Goal: Task Accomplishment & Management: Complete application form

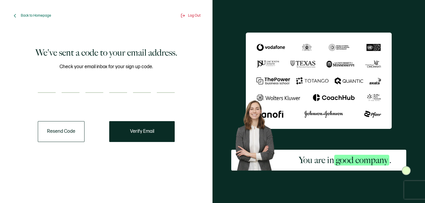
click at [36, 82] on div "We've sent a code to your email address. Check your email inbox for your sign u…" at bounding box center [106, 94] width 180 height 120
click at [44, 86] on input "number" at bounding box center [47, 87] width 18 height 12
paste input "5"
type input "5"
type input "6"
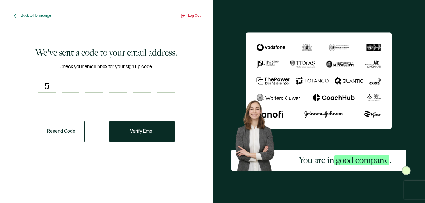
type input "0"
type input "1"
type input "5"
type input "4"
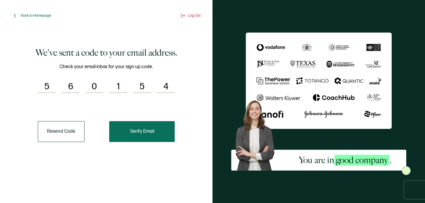
click at [163, 136] on button "Verify Email" at bounding box center [142, 131] width 66 height 21
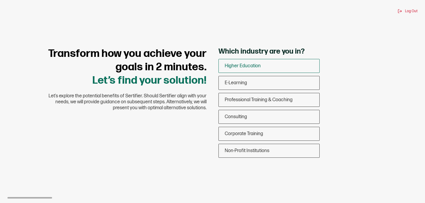
click at [257, 68] on span "Higher Education" at bounding box center [243, 66] width 36 height 6
click at [0, 0] on input "Higher Education" at bounding box center [0, 0] width 0 height 0
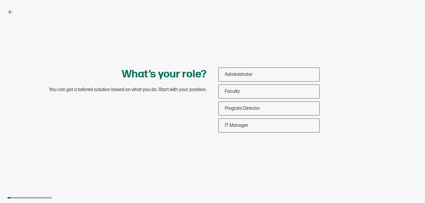
click at [14, 13] on div "What’s your role? You can get a tailored solution based on what you do. Start w…" at bounding box center [212, 101] width 425 height 203
click at [9, 12] on icon at bounding box center [10, 12] width 2 height 4
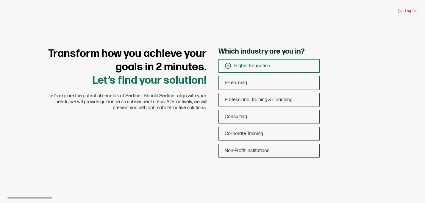
click at [248, 64] on span "Higher Education" at bounding box center [252, 66] width 36 height 6
click at [0, 0] on input "Higher Education" at bounding box center [0, 0] width 0 height 0
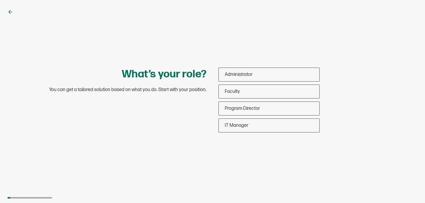
click at [11, 9] on icon at bounding box center [10, 12] width 6 height 6
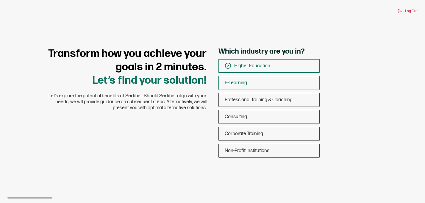
click at [255, 87] on div "E-Learning" at bounding box center [269, 83] width 101 height 14
click at [0, 0] on input "E-Learning" at bounding box center [0, 0] width 0 height 0
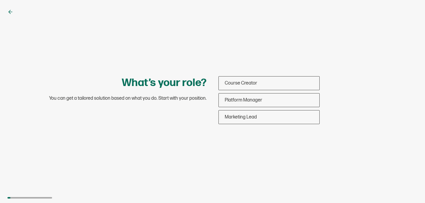
click at [9, 12] on icon at bounding box center [11, 12] width 4 height 0
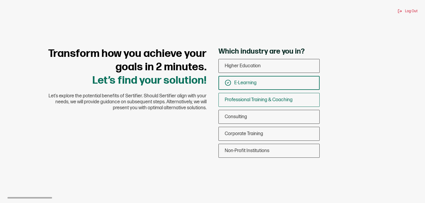
click at [275, 97] on span "Professional Training & Coaching" at bounding box center [259, 100] width 68 height 6
click at [0, 0] on input "Professional Training & Coaching" at bounding box center [0, 0] width 0 height 0
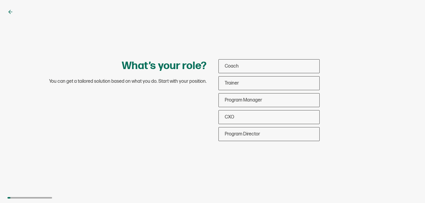
click at [9, 10] on icon at bounding box center [10, 12] width 6 height 6
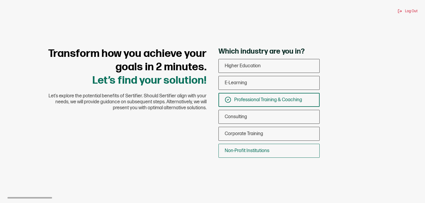
click at [280, 155] on div "Non-Profit Institutions" at bounding box center [269, 151] width 101 height 14
click at [0, 0] on input "Non-Profit Institutions" at bounding box center [0, 0] width 0 height 0
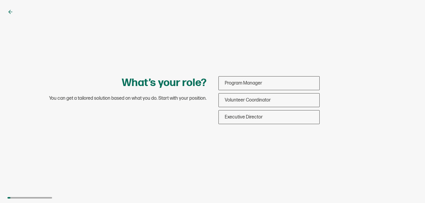
click at [12, 11] on icon at bounding box center [10, 12] width 6 height 6
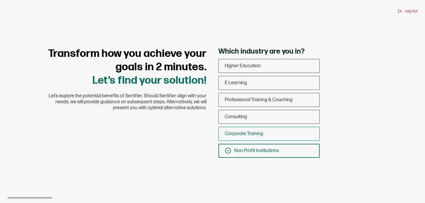
click at [253, 135] on span "Corporate Training" at bounding box center [244, 134] width 38 height 6
click at [0, 0] on input "Corporate Training" at bounding box center [0, 0] width 0 height 0
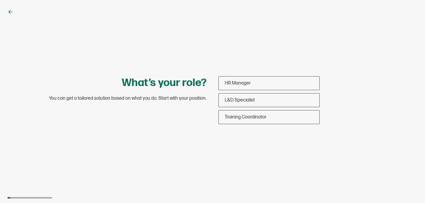
click at [9, 13] on icon at bounding box center [10, 12] width 6 height 6
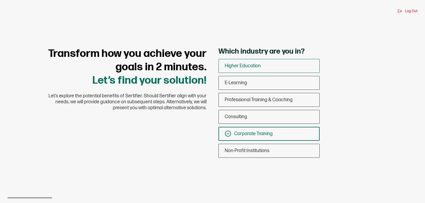
click at [251, 68] on span "Higher Education" at bounding box center [243, 66] width 36 height 6
click at [0, 0] on input "Higher Education" at bounding box center [0, 0] width 0 height 0
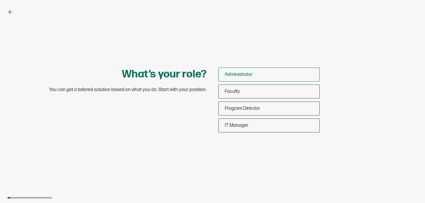
click at [250, 77] on span "Administrator" at bounding box center [239, 75] width 28 height 6
click at [0, 0] on input "Administrator" at bounding box center [0, 0] width 0 height 0
click at [318, 46] on div "What’s your role? You can get a tailored solution based on what you do. Start w…" at bounding box center [212, 101] width 425 height 203
click at [289, 87] on div "Faculty" at bounding box center [269, 92] width 101 height 14
click at [0, 0] on input "Faculty" at bounding box center [0, 0] width 0 height 0
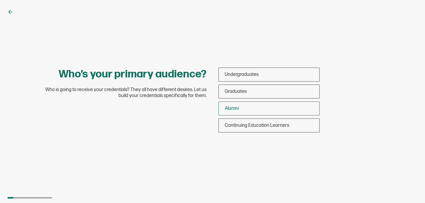
click at [273, 107] on div "Alumni" at bounding box center [269, 109] width 101 height 14
click at [0, 0] on input "Alumni" at bounding box center [0, 0] width 0 height 0
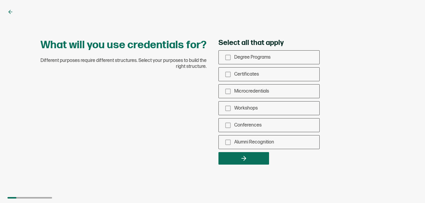
click at [7, 13] on div "What will you use credentials for? Different purposes require different structu…" at bounding box center [212, 101] width 425 height 203
click at [8, 10] on icon at bounding box center [10, 12] width 6 height 6
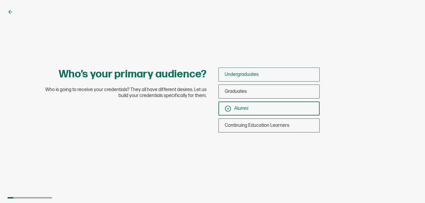
click at [262, 74] on div "Undergraduates" at bounding box center [269, 75] width 101 height 14
click at [0, 0] on input "Undergraduates" at bounding box center [0, 0] width 0 height 0
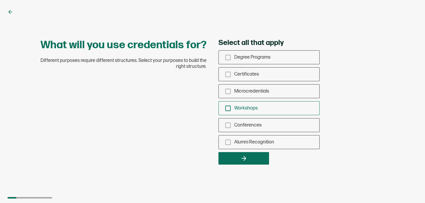
click at [228, 111] on div "Workshops" at bounding box center [269, 108] width 101 height 14
click at [0, 0] on input "Workshops" at bounding box center [0, 0] width 0 height 0
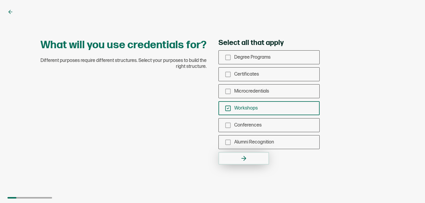
click at [242, 159] on icon "button" at bounding box center [243, 158] width 7 height 7
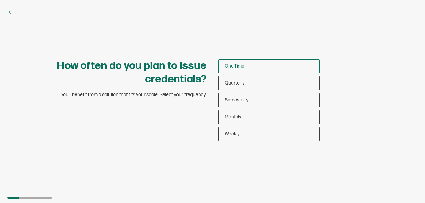
click at [241, 63] on div "One-Time" at bounding box center [269, 66] width 101 height 14
click at [0, 0] on input "One-Time" at bounding box center [0, 0] width 0 height 0
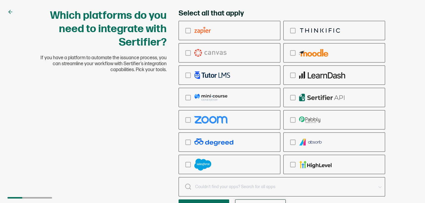
click at [259, 200] on button "Skip" at bounding box center [260, 205] width 51 height 13
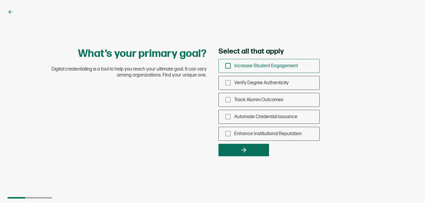
click at [233, 71] on div "Increase Student Engagement" at bounding box center [269, 66] width 101 height 14
click at [0, 0] on input "Increase Student Engagement" at bounding box center [0, 0] width 0 height 0
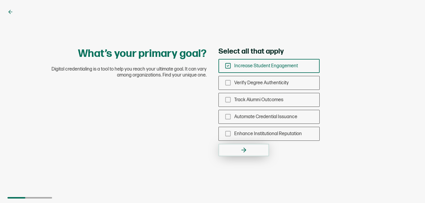
click at [236, 148] on button "button" at bounding box center [244, 150] width 51 height 13
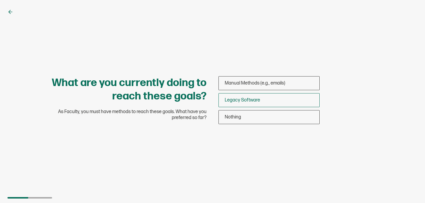
click at [286, 97] on div "Legacy Software" at bounding box center [269, 100] width 101 height 14
click at [0, 0] on input "Legacy Software" at bounding box center [0, 0] width 0 height 0
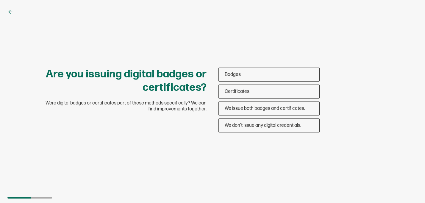
click at [274, 135] on div "Badges Certificates We issue both badges and certificates. We don’t issue any d…" at bounding box center [302, 102] width 167 height 68
click at [269, 109] on span "We issue both badges and certificates." at bounding box center [265, 109] width 80 height 6
click at [0, 0] on input "We issue both badges and certificates." at bounding box center [0, 0] width 0 height 0
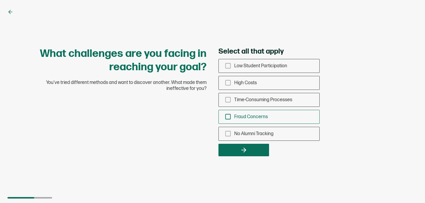
click at [269, 110] on div "Fraud Concerns" at bounding box center [269, 117] width 101 height 14
click at [0, 0] on input "Fraud Concerns" at bounding box center [0, 0] width 0 height 0
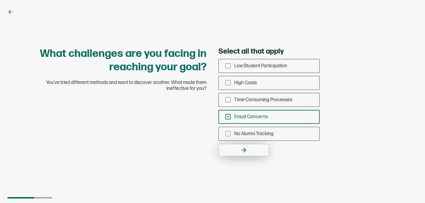
click at [246, 147] on icon "button" at bounding box center [243, 149] width 7 height 7
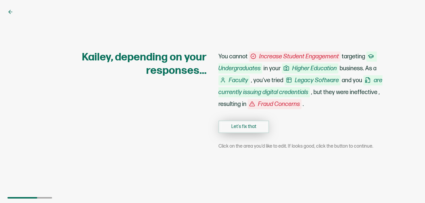
click at [252, 124] on button "Let's fix that" at bounding box center [244, 127] width 51 height 13
